Goal: Find specific page/section

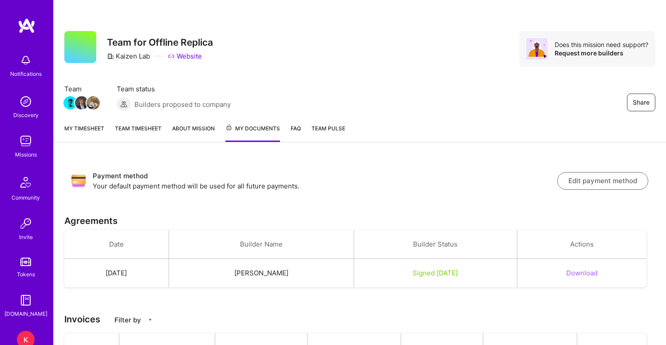
scroll to position [88, 0]
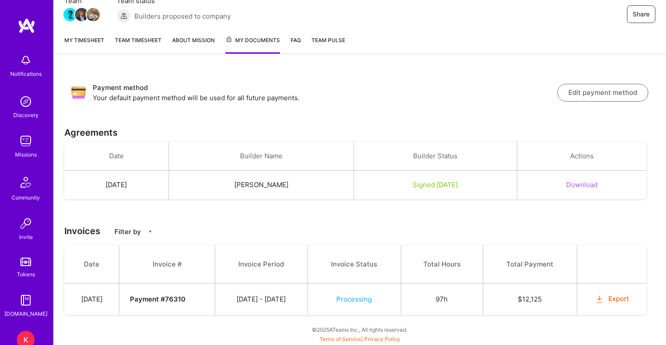
scroll to position [88, 0]
click at [138, 44] on link "Team timesheet" at bounding box center [138, 44] width 47 height 18
